Goal: Navigation & Orientation: Find specific page/section

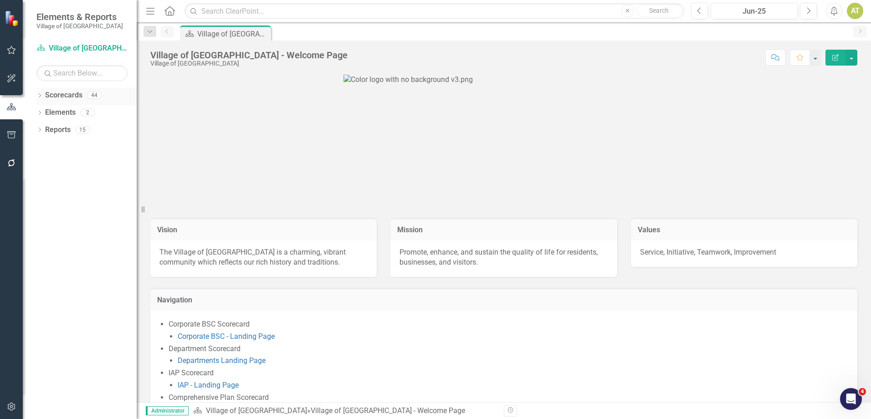
click at [37, 95] on icon "Dropdown" at bounding box center [39, 96] width 6 height 5
click at [43, 109] on div "Dropdown" at bounding box center [44, 113] width 7 height 8
click at [45, 184] on icon "Dropdown" at bounding box center [44, 181] width 7 height 5
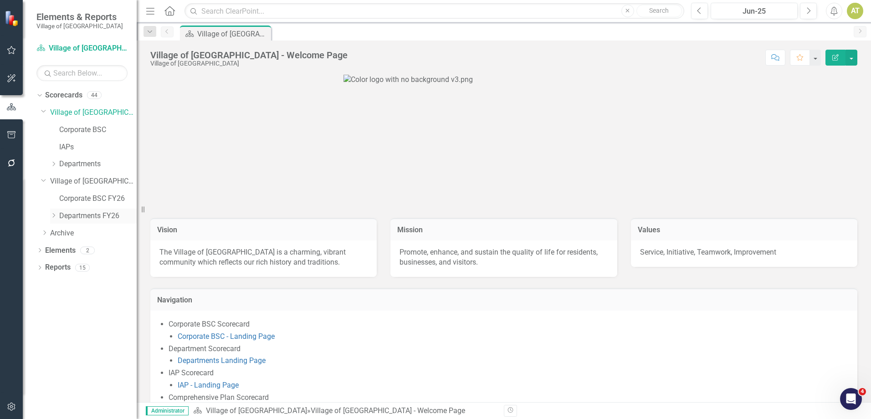
click at [52, 218] on icon "Dropdown" at bounding box center [53, 215] width 7 height 5
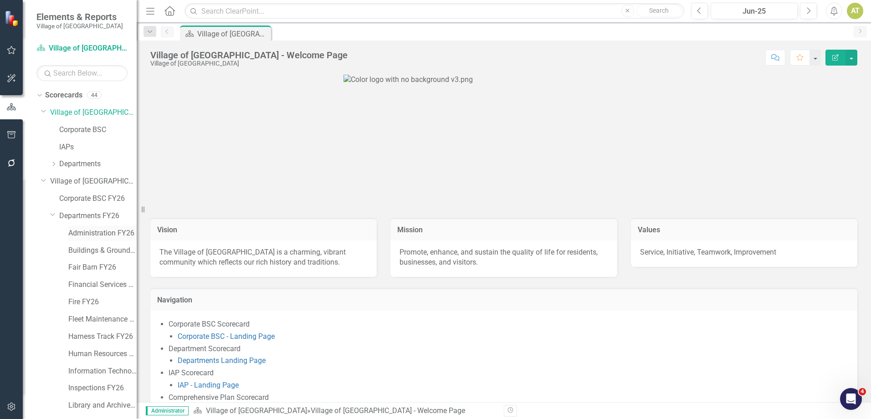
click at [107, 231] on link "Administration FY26" at bounding box center [102, 233] width 68 height 10
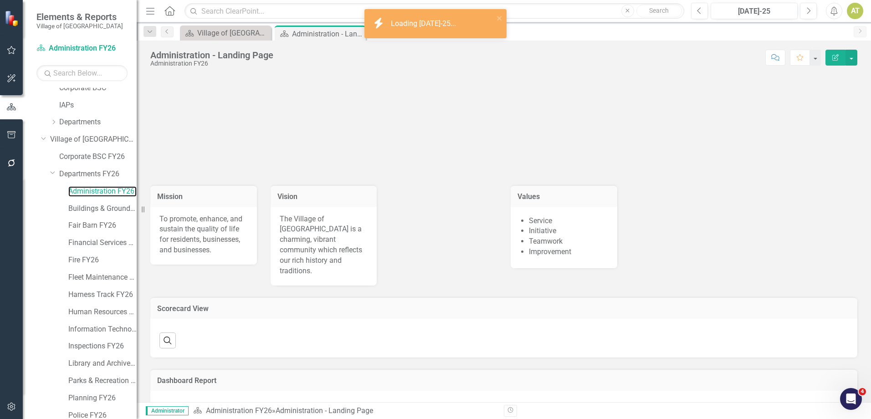
scroll to position [117, 0]
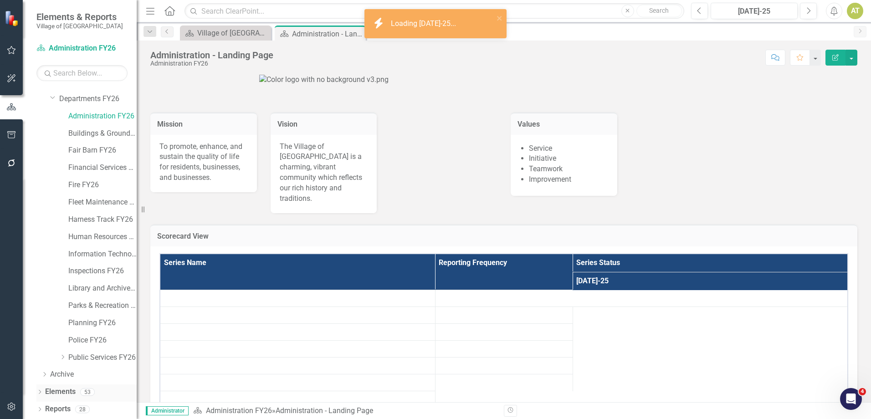
click at [42, 391] on icon "Dropdown" at bounding box center [39, 393] width 6 height 5
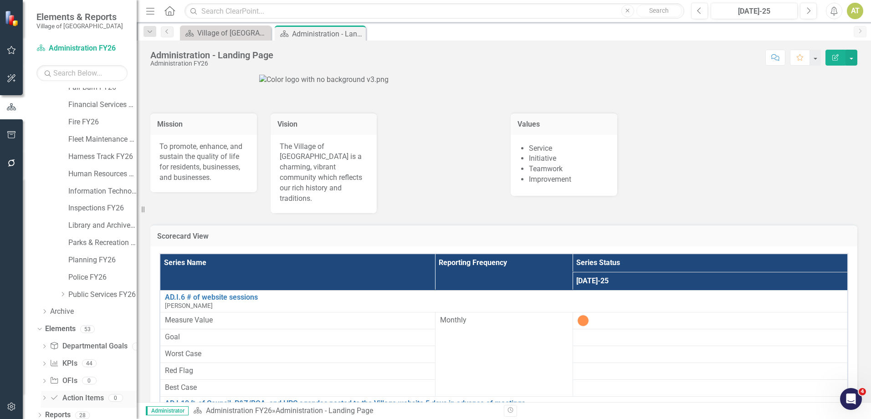
scroll to position [186, 0]
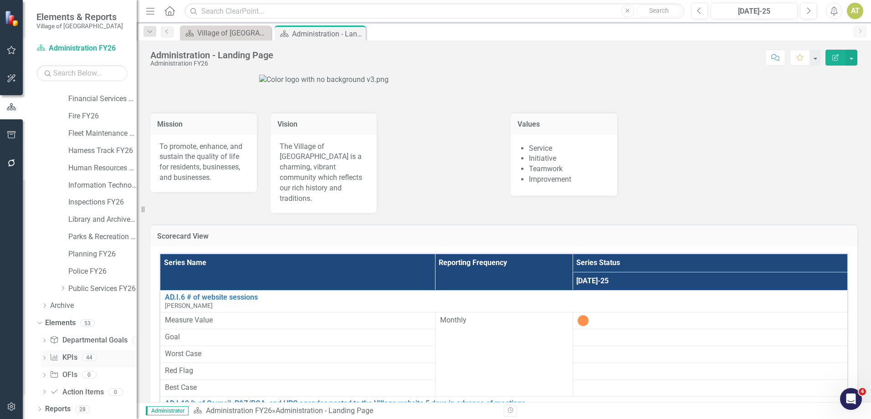
click at [63, 356] on link "KPI KPIs" at bounding box center [63, 358] width 27 height 10
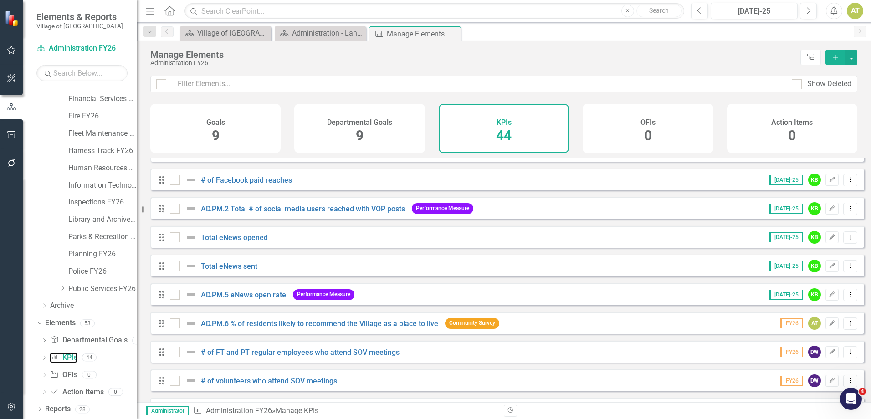
scroll to position [957, 0]
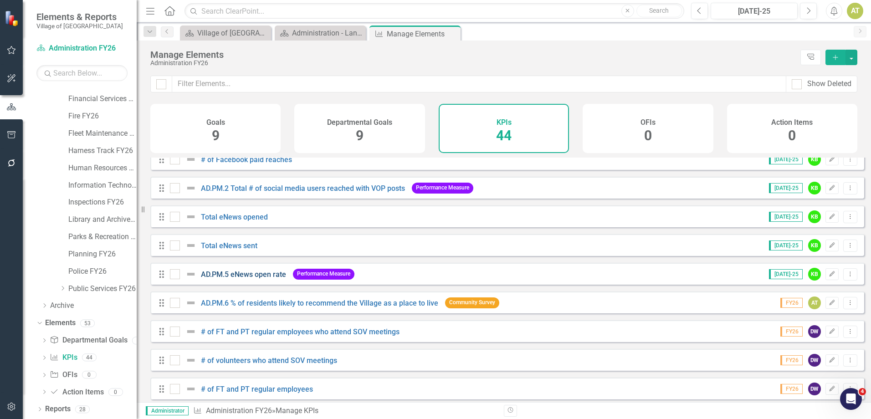
click at [253, 279] on link "AD.PM.5 eNews open rate" at bounding box center [243, 274] width 85 height 9
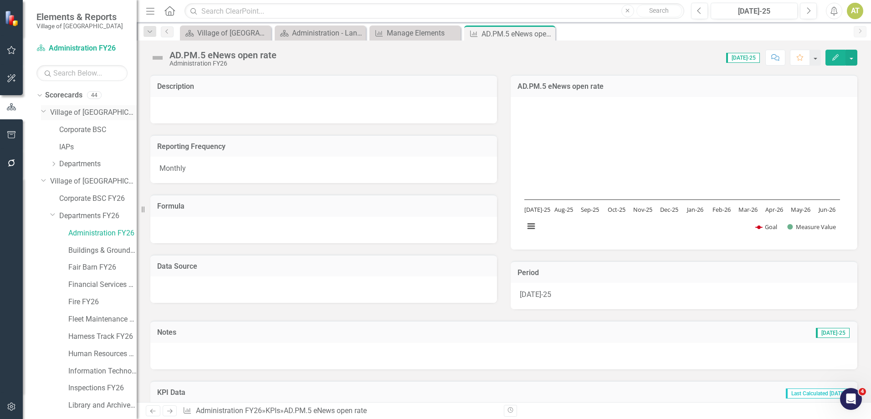
click at [69, 119] on div "Dropdown Village of [GEOGRAPHIC_DATA]" at bounding box center [89, 112] width 96 height 15
click at [79, 164] on link "Departments" at bounding box center [97, 164] width 77 height 10
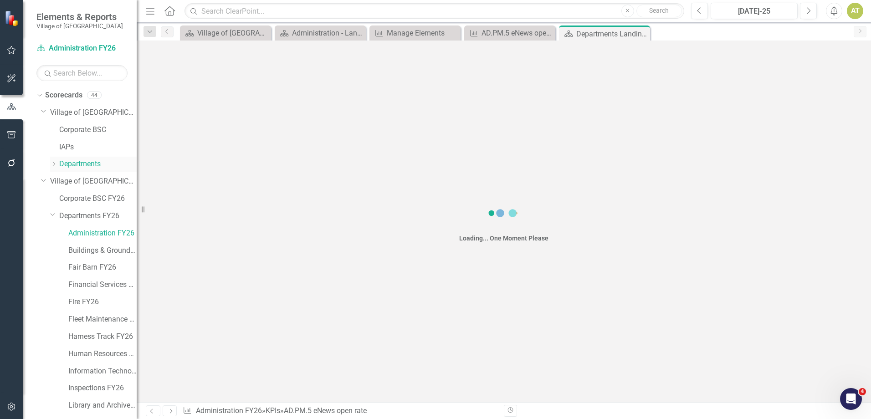
click at [53, 163] on icon "Dropdown" at bounding box center [53, 163] width 7 height 5
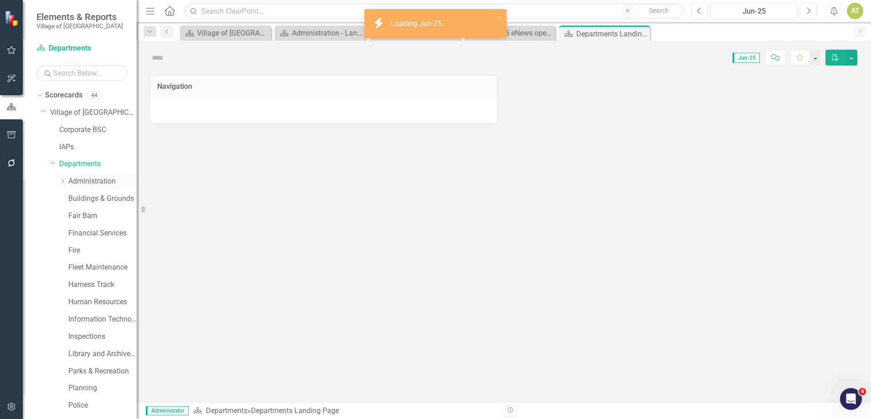
click at [81, 183] on link "Administration" at bounding box center [102, 181] width 68 height 10
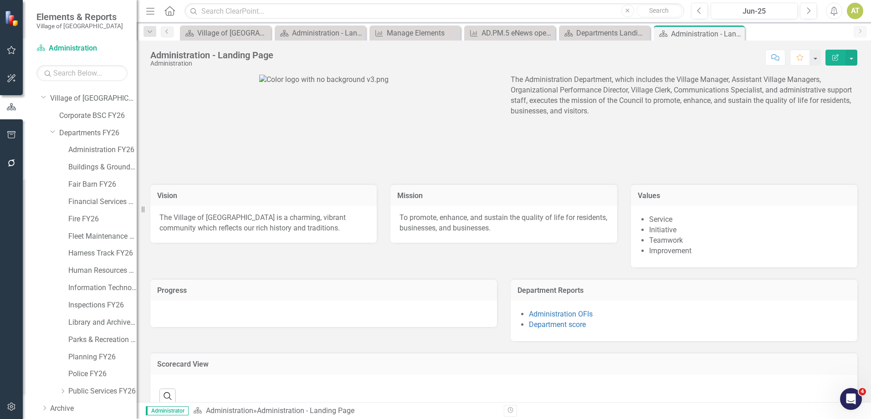
scroll to position [228, 0]
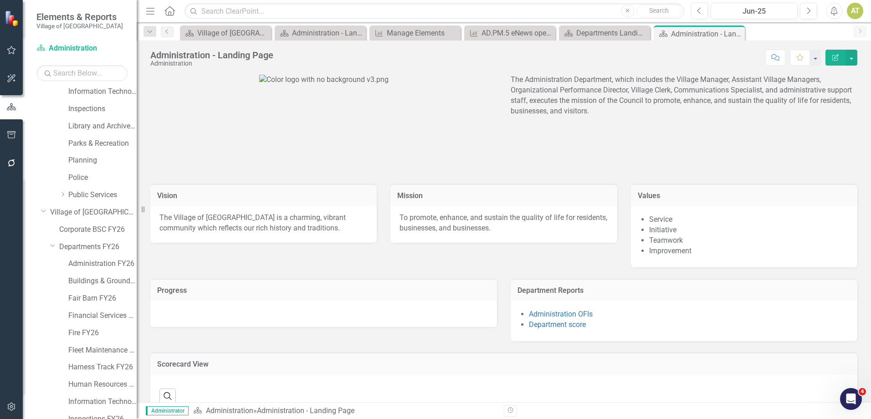
click at [41, 212] on icon "Dropdown" at bounding box center [43, 210] width 5 height 7
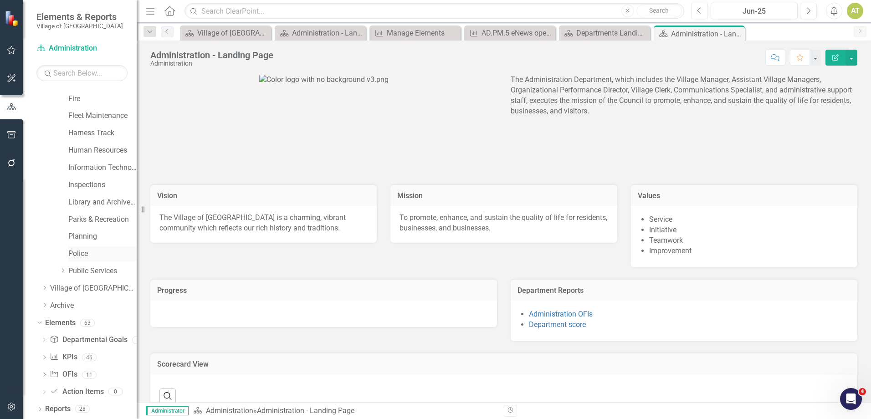
scroll to position [152, 0]
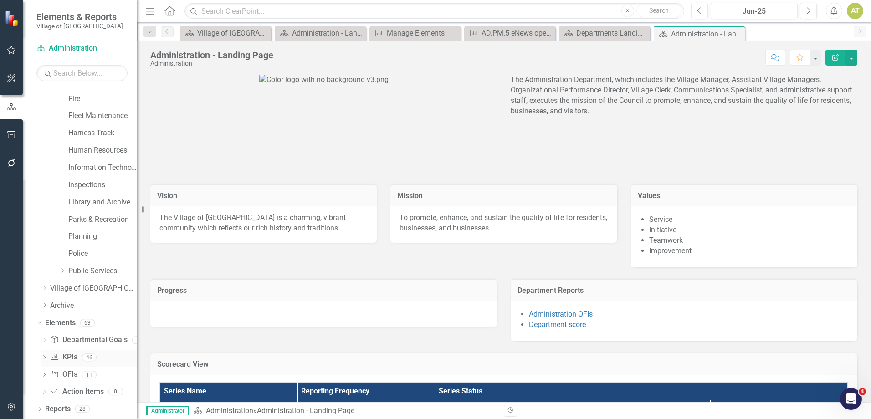
click at [88, 358] on div "46" at bounding box center [89, 358] width 15 height 8
click at [77, 358] on link "KPI KPIs" at bounding box center [63, 357] width 27 height 10
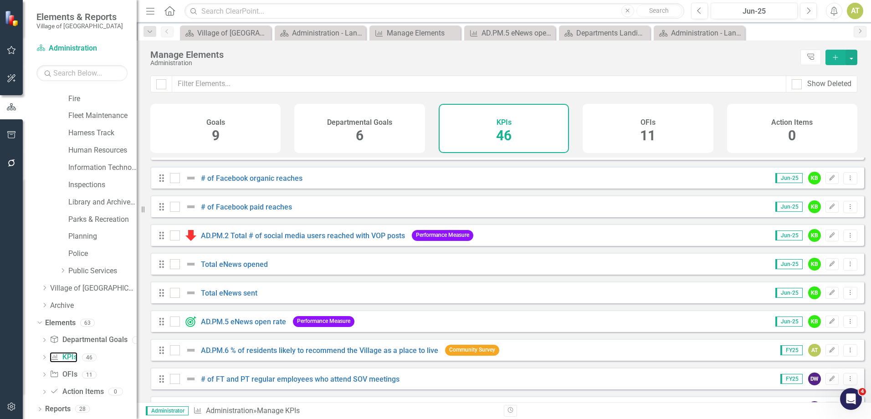
scroll to position [912, 0]
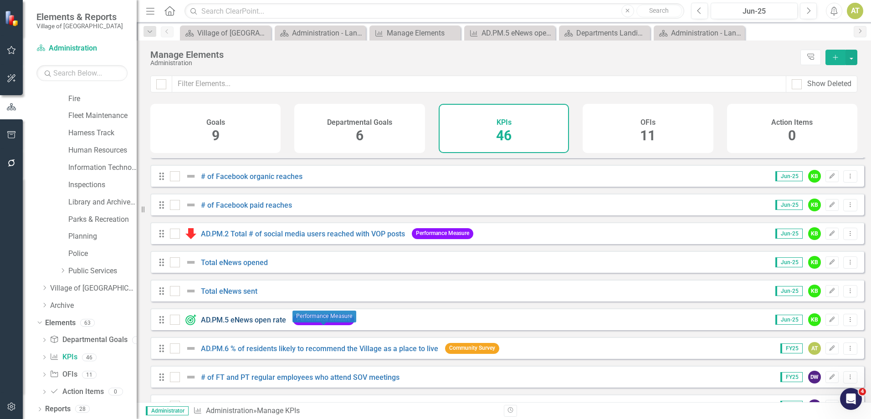
click at [267, 325] on link "AD.PM.5 eNews open rate" at bounding box center [243, 320] width 85 height 9
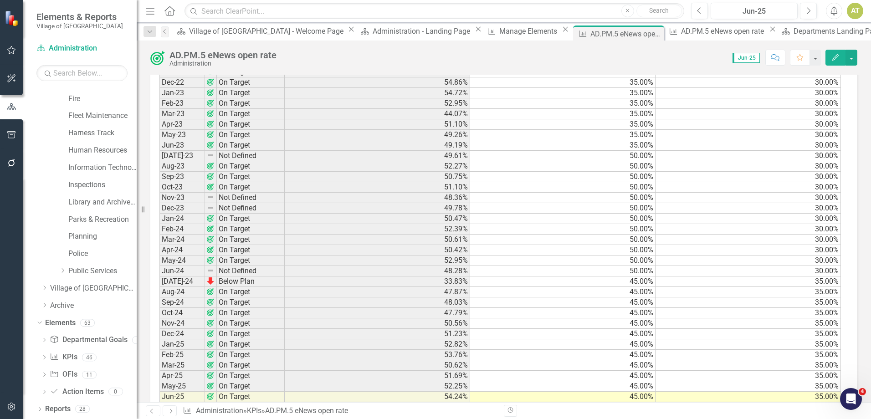
scroll to position [918, 0]
